Goal: Connect with others: Connect with others

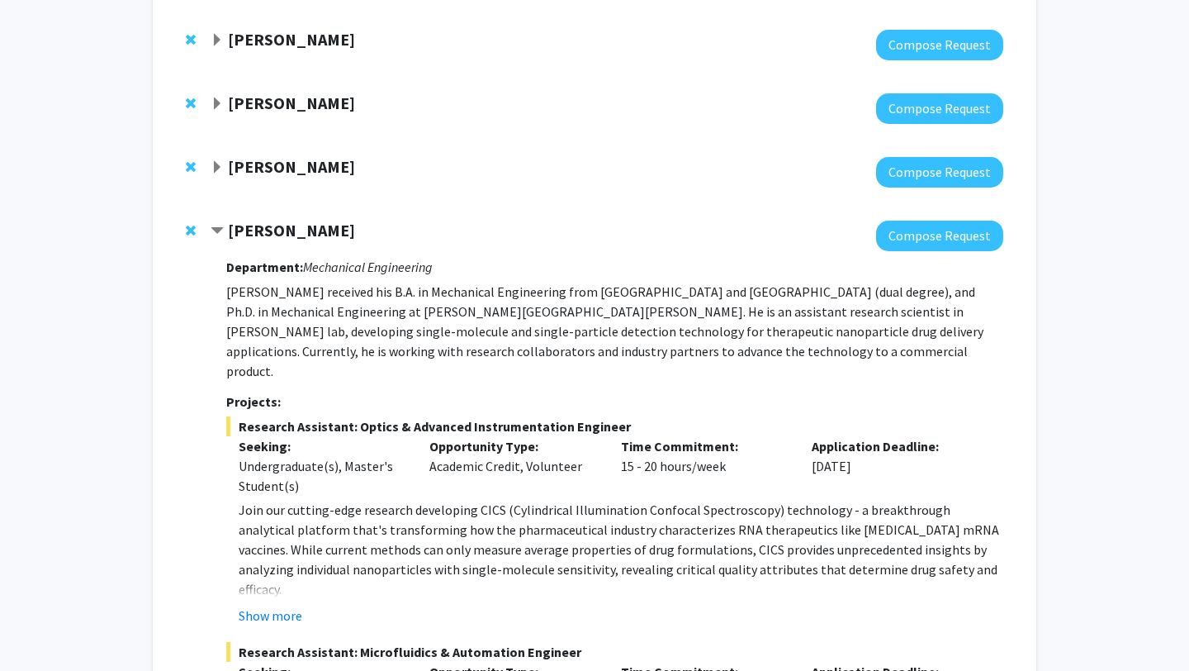
scroll to position [169, 0]
click at [226, 231] on div "[PERSON_NAME]" at bounding box center [389, 231] width 357 height 21
click at [214, 230] on span "Contract Sixuan Li Bookmark" at bounding box center [217, 231] width 13 height 13
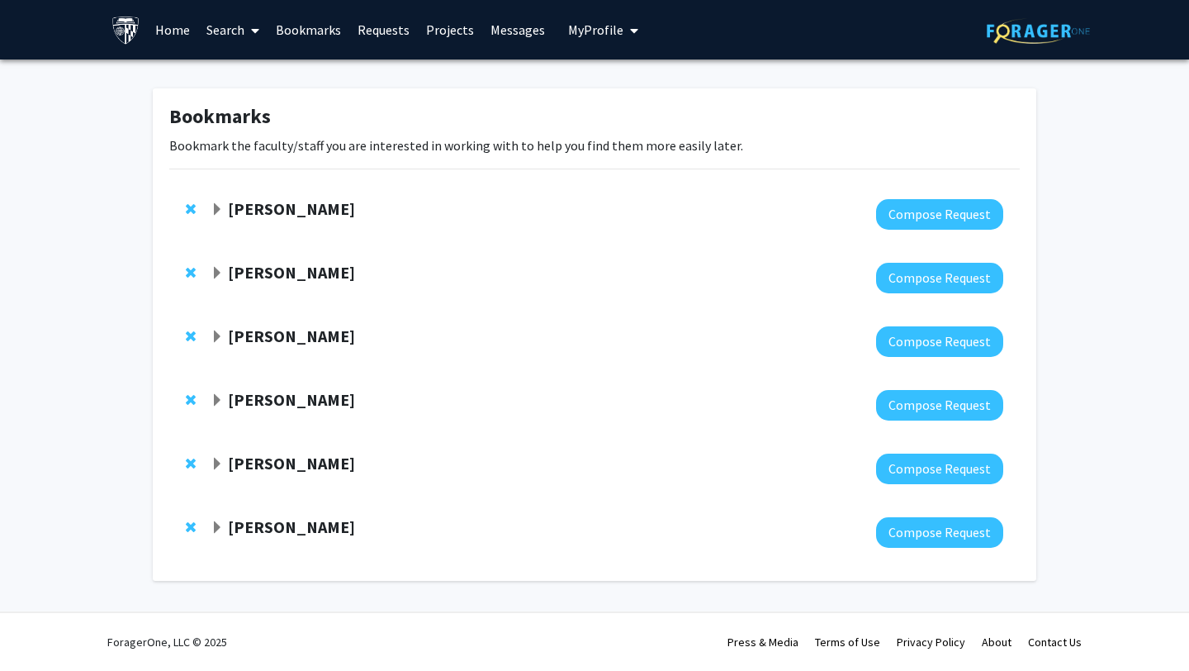
scroll to position [0, 0]
click at [212, 268] on span "Expand Anna Chien Bookmark" at bounding box center [217, 273] width 13 height 13
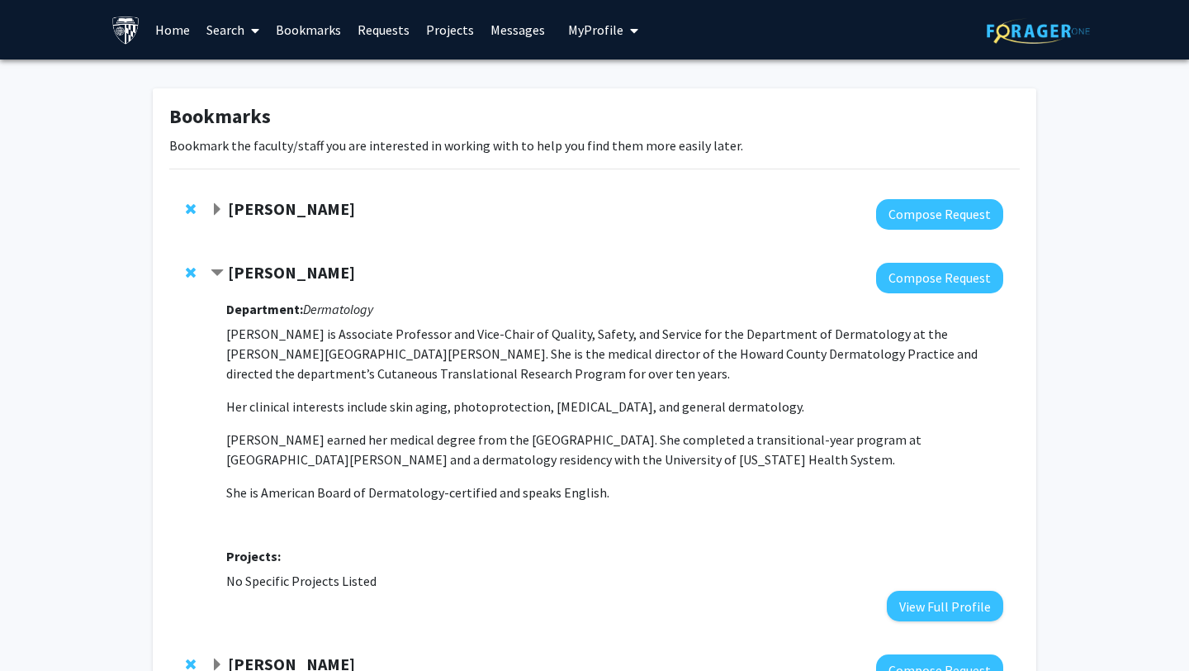
click at [212, 268] on span "Contract Anna Chien Bookmark" at bounding box center [217, 273] width 13 height 13
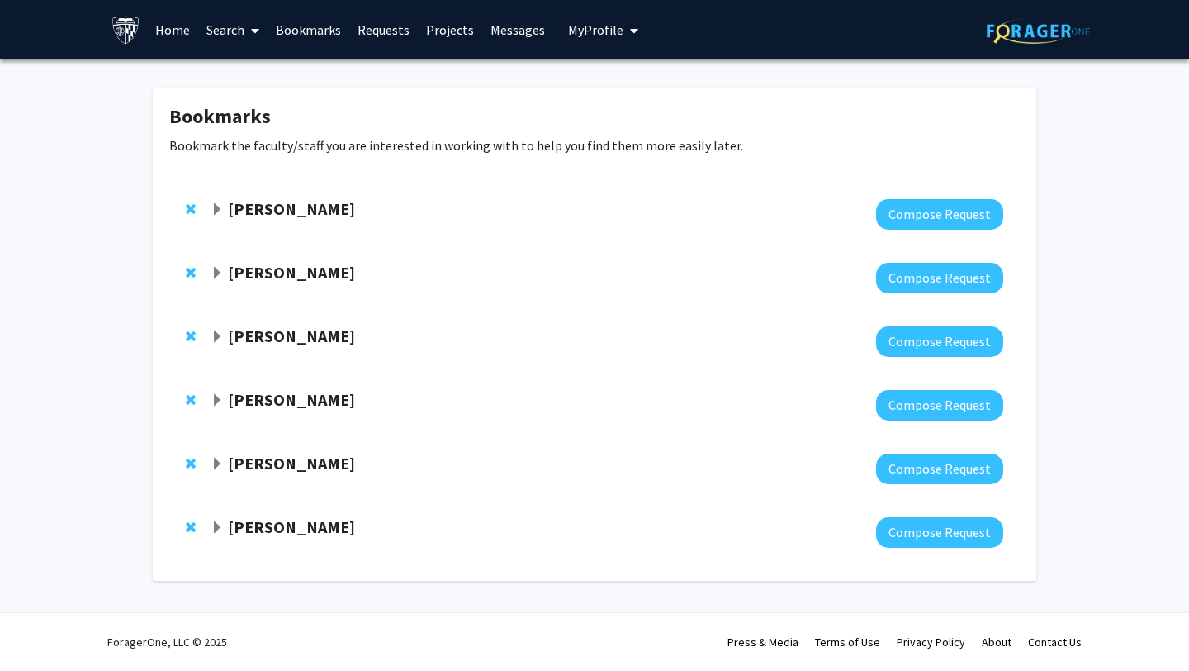
click at [217, 330] on span "Expand Jonathan Schneck Bookmark" at bounding box center [217, 336] width 13 height 13
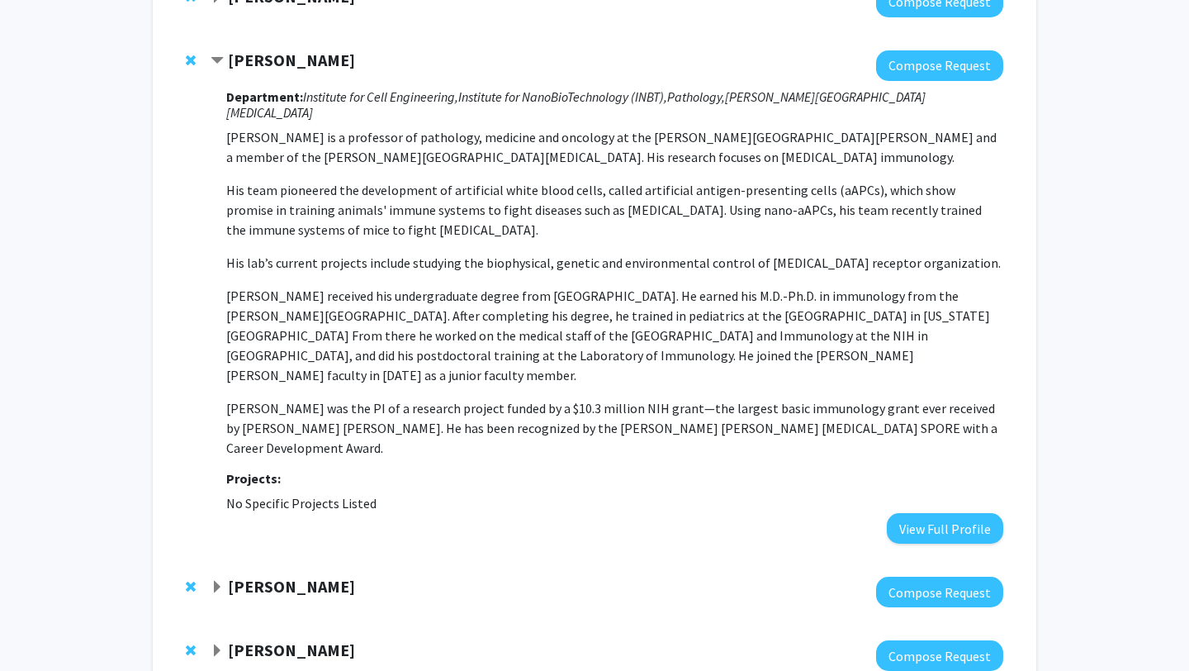
scroll to position [253, 0]
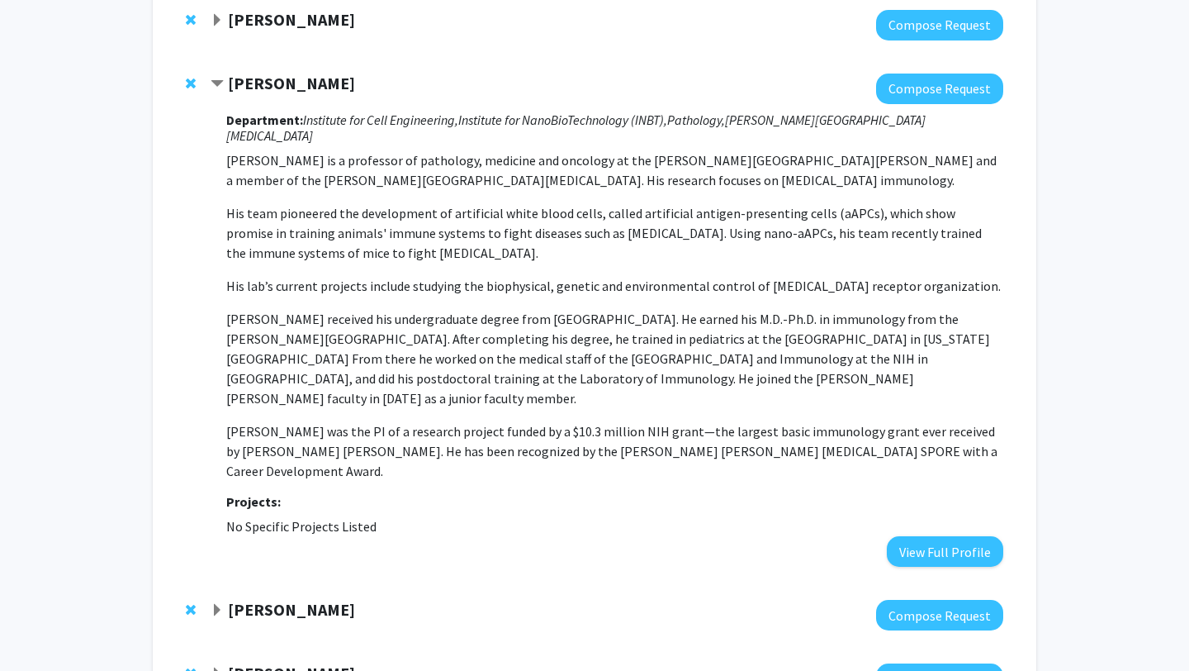
click at [220, 83] on span "Contract Jonathan Schneck Bookmark" at bounding box center [217, 84] width 13 height 13
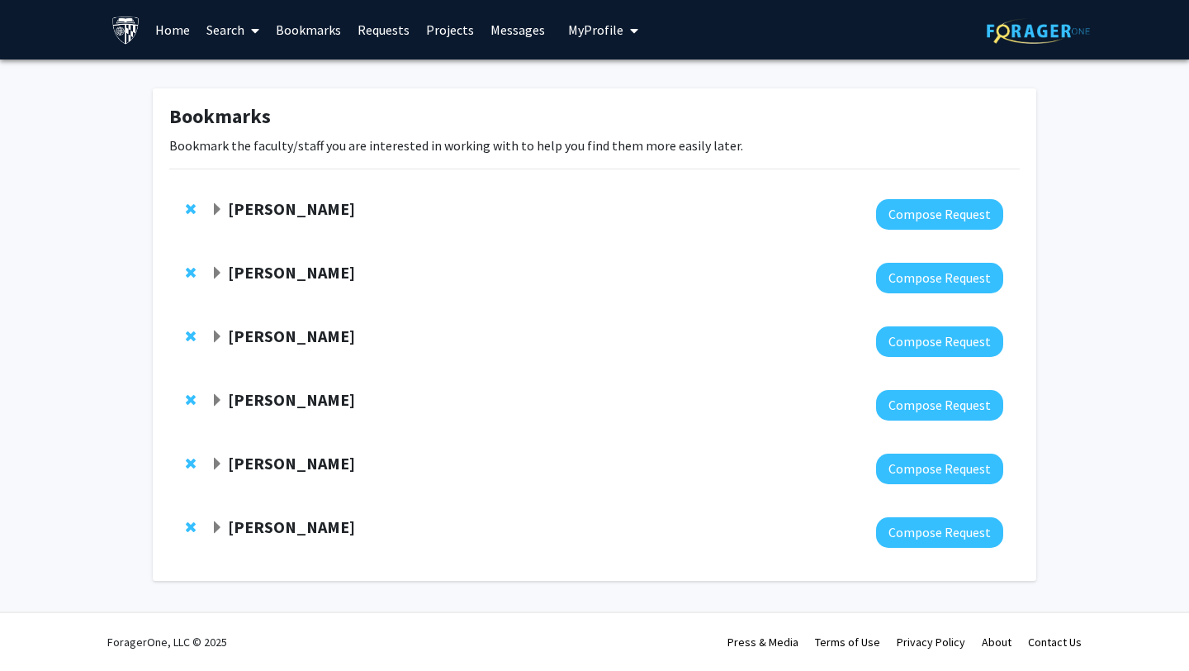
scroll to position [0, 0]
click at [216, 534] on div "[PERSON_NAME]" at bounding box center [389, 527] width 357 height 21
click at [216, 529] on span "Expand Utthara Nayar Bookmark" at bounding box center [217, 527] width 13 height 13
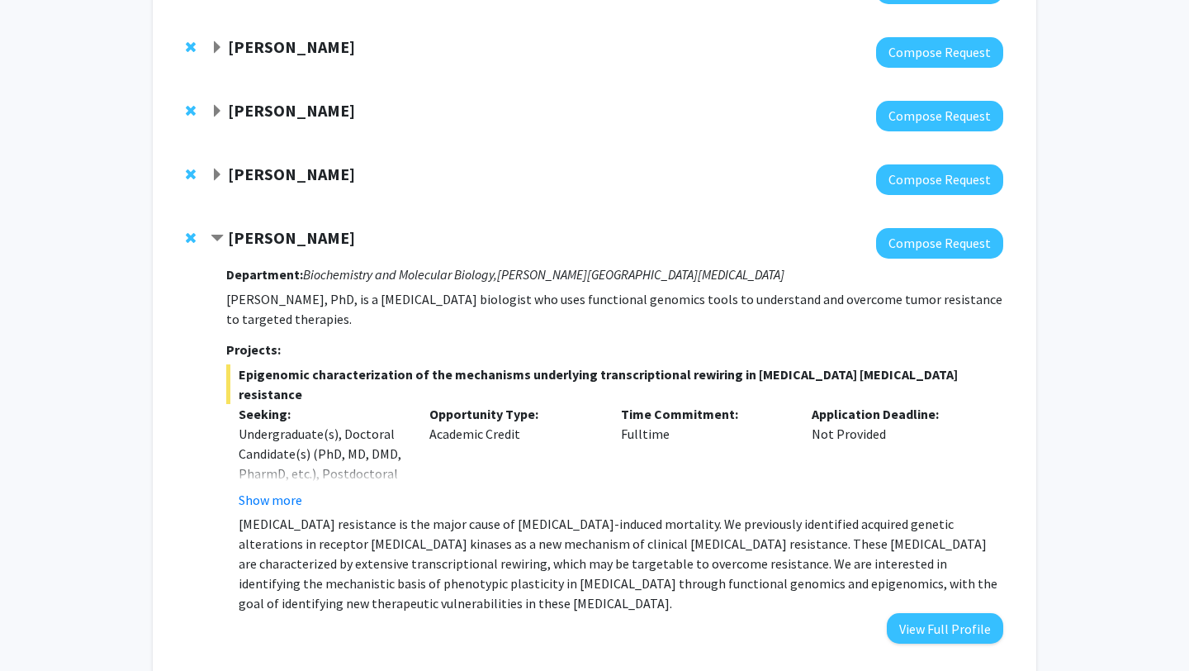
scroll to position [342, 0]
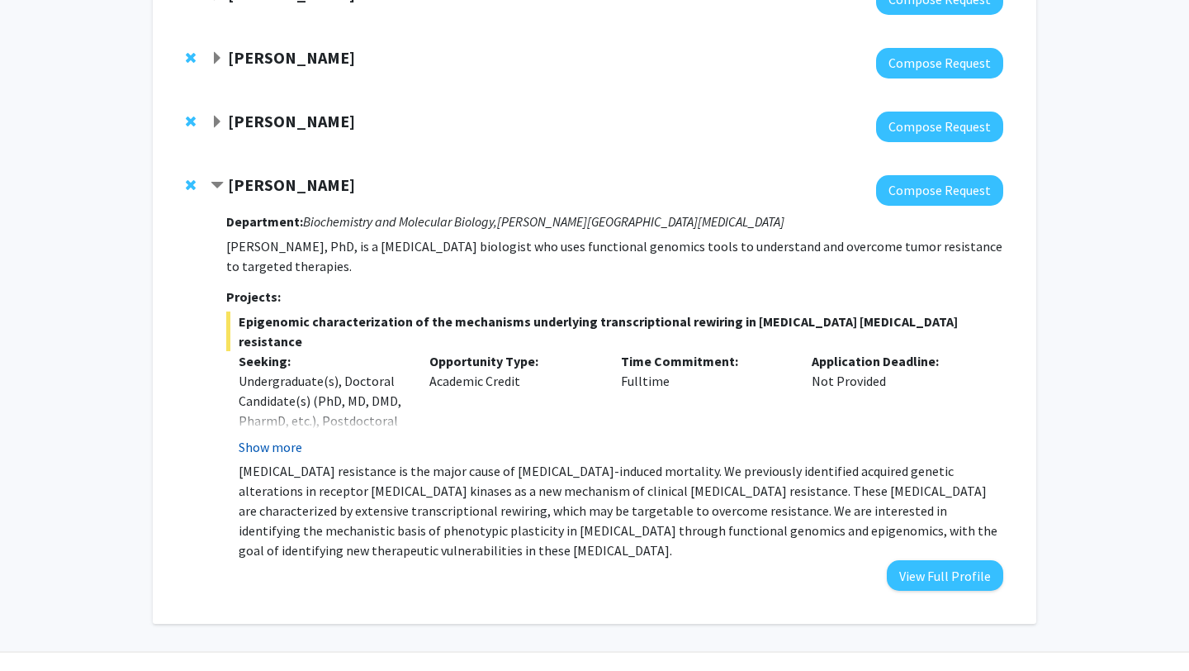
click at [259, 437] on button "Show more" at bounding box center [271, 447] width 64 height 20
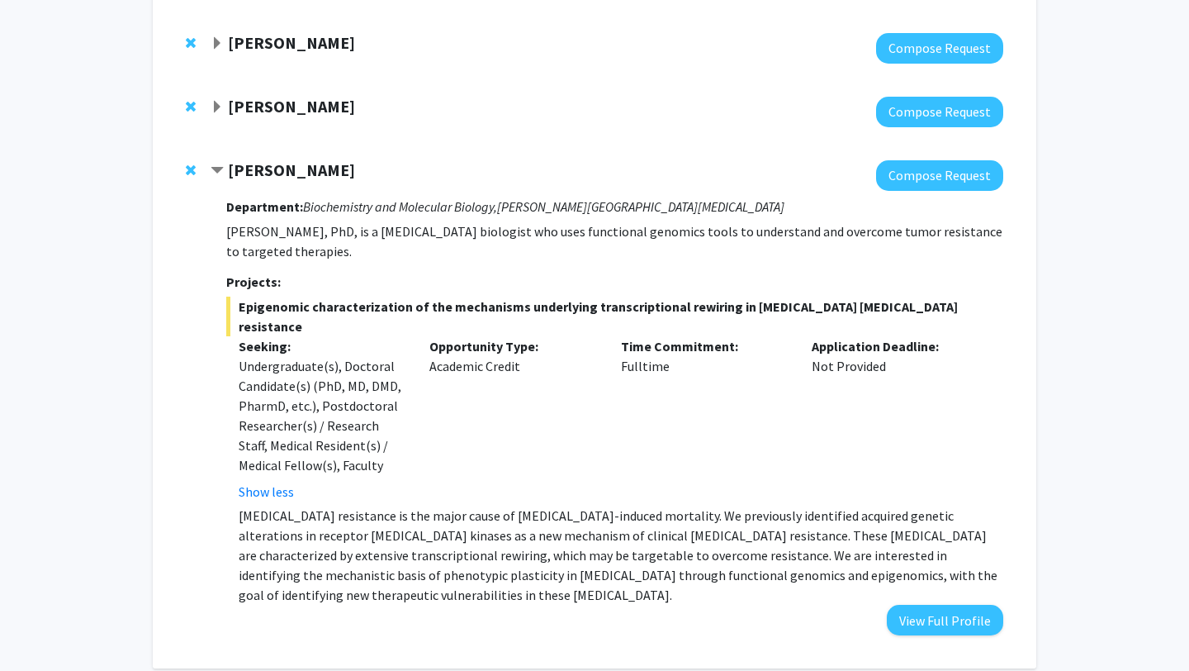
scroll to position [359, 0]
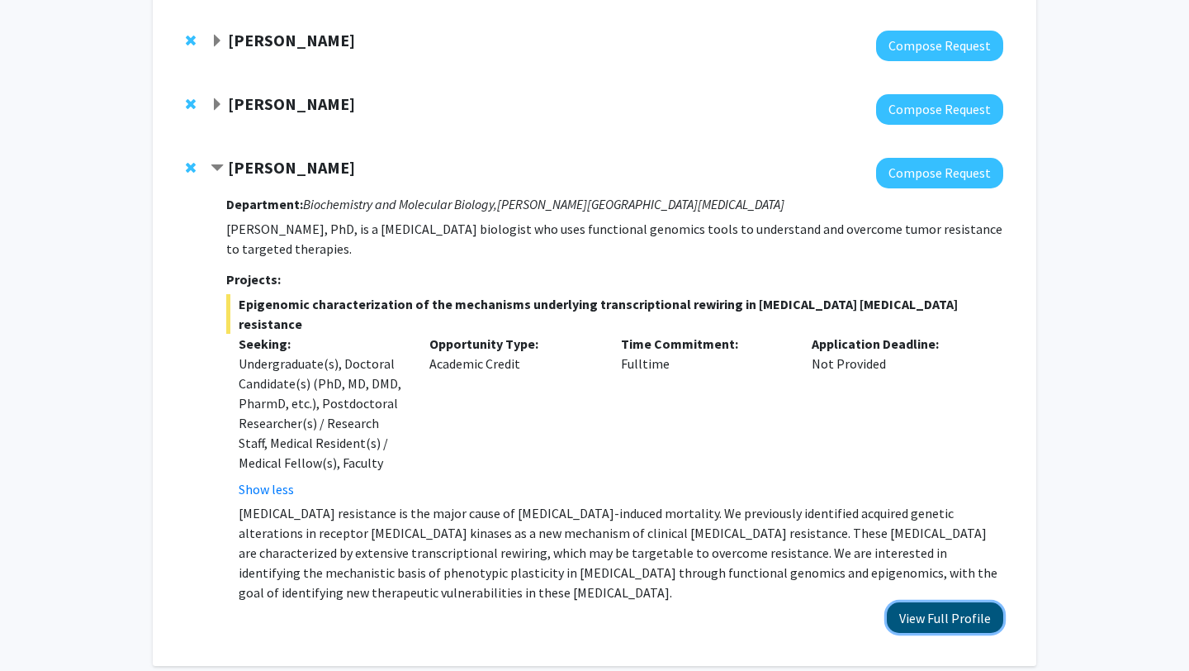
click at [940, 602] on button "View Full Profile" at bounding box center [945, 617] width 116 height 31
click at [918, 602] on button "View Full Profile" at bounding box center [945, 617] width 116 height 31
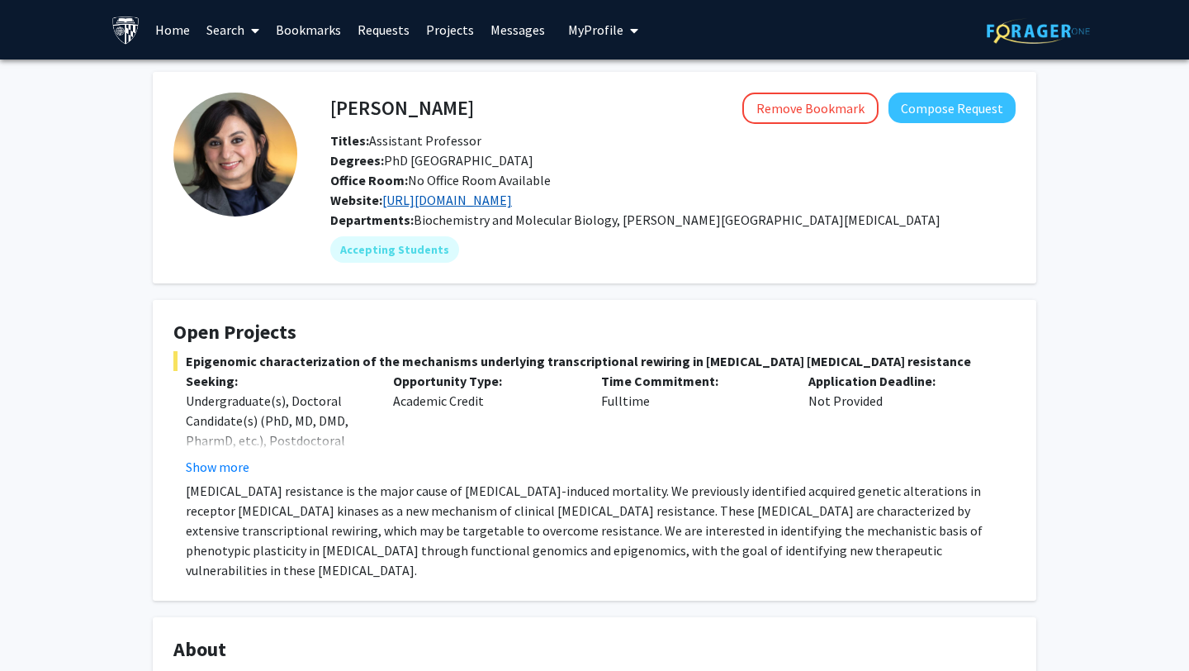
click at [496, 196] on link "http://www.nayarlab.org/" at bounding box center [447, 200] width 130 height 17
